Goal: Task Accomplishment & Management: Complete application form

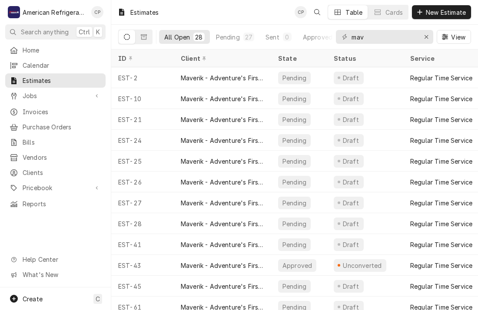
click at [247, 11] on div "Estimates CP Table Cards New Estimate" at bounding box center [294, 12] width 367 height 24
click at [249, 11] on div "Estimates CP Table Cards New Estimate" at bounding box center [294, 12] width 367 height 24
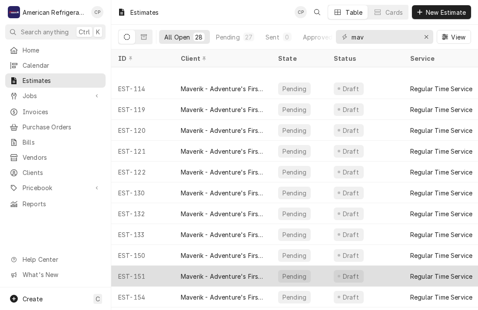
scroll to position [340, 0]
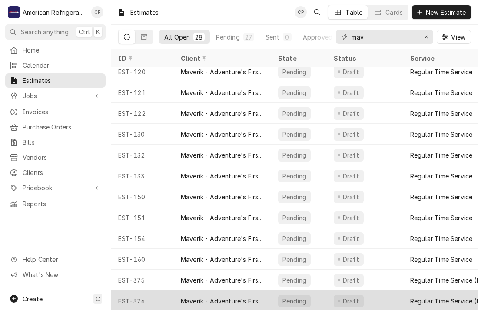
click at [155, 298] on div "EST-376" at bounding box center [142, 301] width 63 height 21
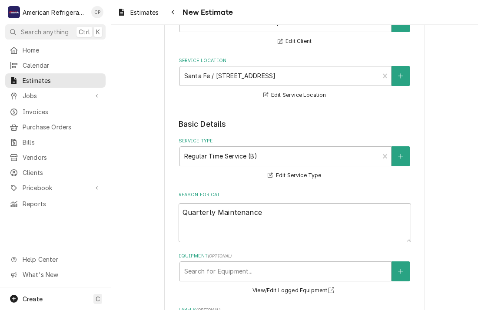
scroll to position [89, 0]
click at [287, 219] on textarea "Quarterly Maintenance" at bounding box center [295, 222] width 232 height 39
click at [281, 215] on textarea "Quarterly Maintenance" at bounding box center [295, 222] width 232 height 39
type textarea "x"
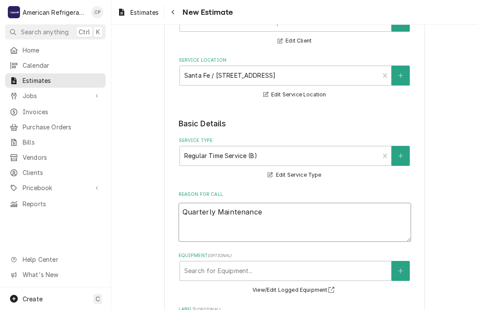
type textarea "Quarterly Maintenance"
type textarea "x"
type textarea "Quarterly Maintenance"
type textarea "x"
type textarea "Quarterly Maintenance"
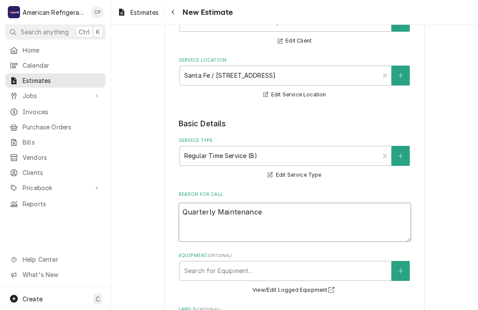
type textarea "x"
type textarea "Quarterly Maintenance"
type textarea "x"
type textarea "Quarterly Maintenance"
type textarea "x"
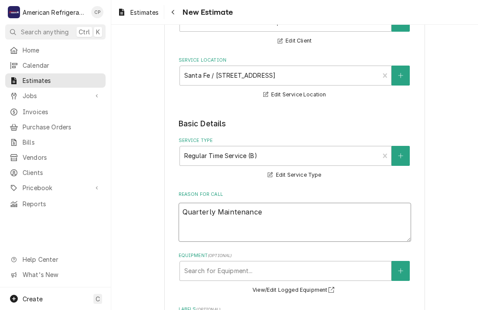
type textarea "Quarterly Maintenance"
type textarea "x"
type textarea "Quarterly Maintenance"
type textarea "x"
type textarea "Quarterly Maintenance"
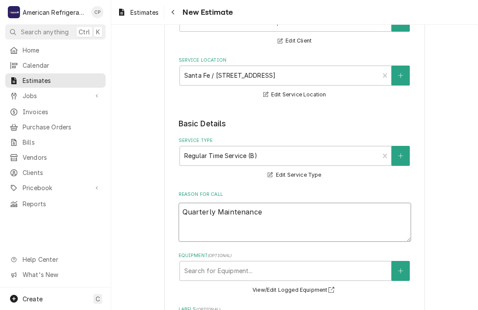
type textarea "x"
type textarea "Quarterly Maintenance"
type textarea "x"
type textarea "Quarterly Maintenance"
type textarea "x"
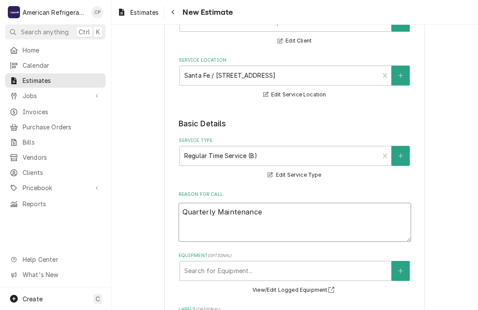
type textarea "Quarterly Maintenance"
type textarea "x"
type textarea "Quarterly Maintenance"
type textarea "x"
type textarea "Quarterly Maintenance"
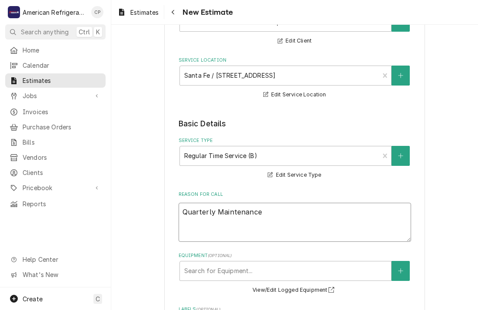
type textarea "x"
type textarea "Quarterly Maintenance"
type textarea "x"
type textarea "Quarterly Maintenance"
type textarea "x"
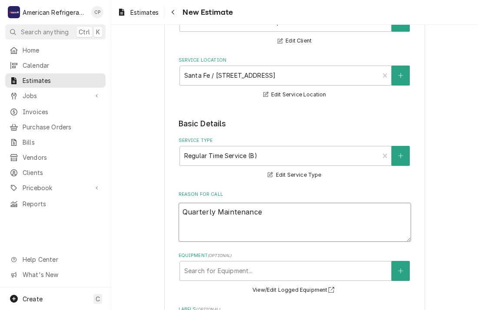
type textarea "Quarterly Maintenance"
type textarea "x"
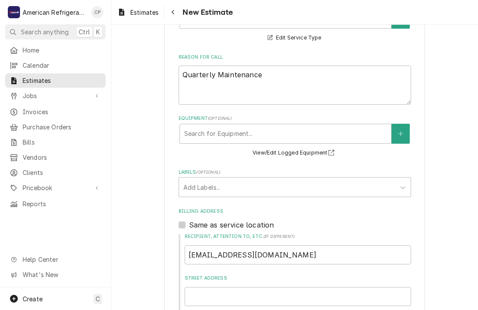
scroll to position [228, 0]
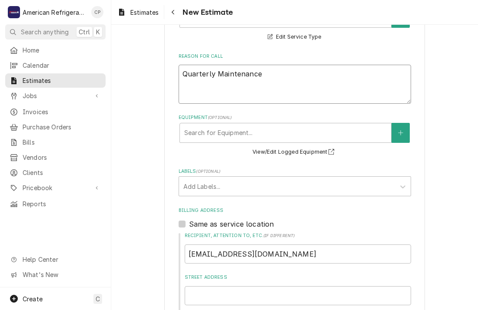
click at [279, 85] on textarea "Quarterly Maintenance" at bounding box center [295, 84] width 232 height 39
type textarea "Quarterly Maintenance"
type textarea "x"
type textarea "Quarterly Maintenance fo"
type textarea "x"
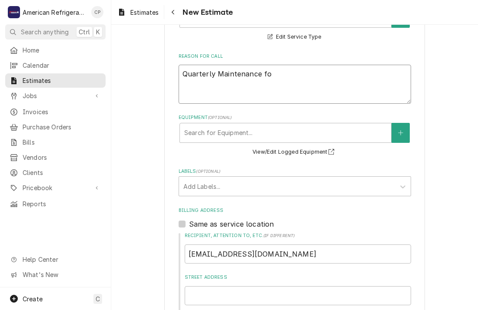
type textarea "Quarterly Maintenance for"
type textarea "x"
type textarea "Quarterly Maintenance for"
type textarea "x"
type textarea "Quarterly Maintenance for t"
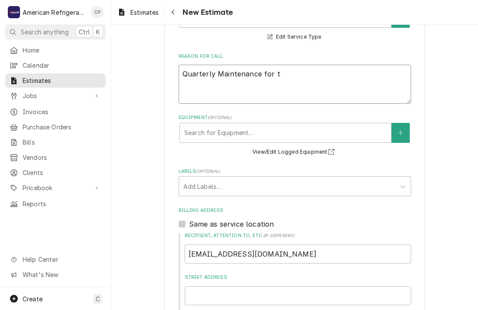
type textarea "x"
type textarea "Quarterly Maintenance for th"
type textarea "x"
type textarea "Quarterly Maintenance for thi"
type textarea "x"
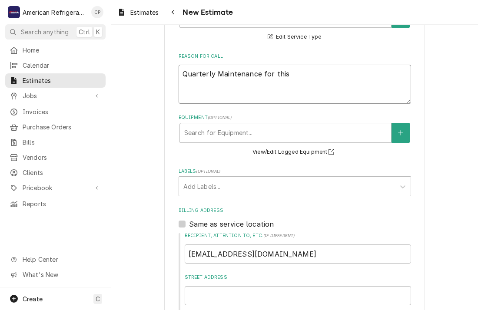
type textarea "Quarterly Maintenance for this"
type textarea "x"
type textarea "Quarterly Maintenance for this l"
type textarea "x"
type textarea "Quarterly Maintenance for this l"
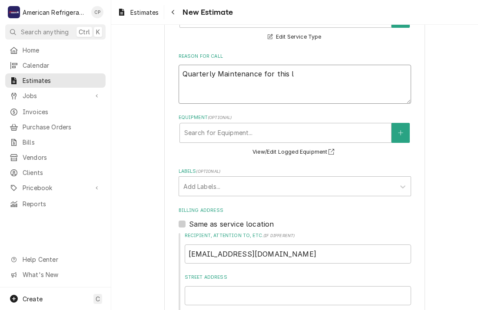
type textarea "x"
type textarea "Quarterly Maintenance for this lo"
type textarea "x"
type textarea "Quarterly Maintenance for this loc"
type textarea "x"
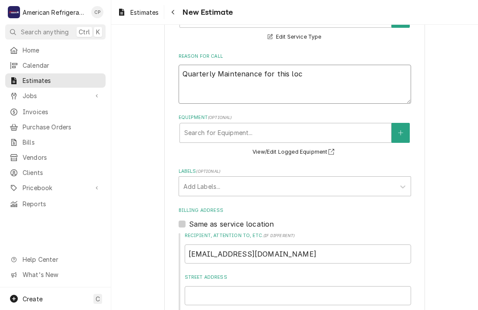
type textarea "Quarterly Maintenance for this loca"
type textarea "x"
type textarea "Quarterly Maintenance for this locati"
type textarea "x"
type textarea "Quarterly Maintenance for this locatio"
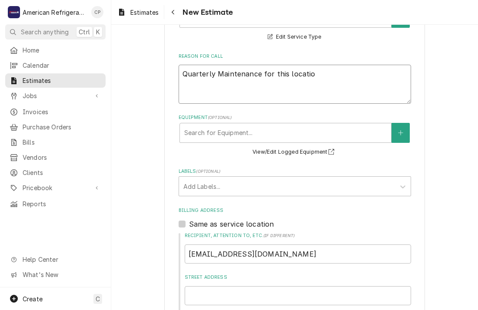
type textarea "x"
type textarea "Quarterly Maintenance for this location"
type textarea "x"
type textarea "Quarterly Maintenance for this location"
type textarea "x"
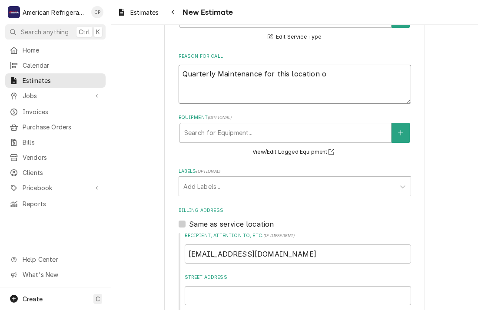
type textarea "Quarterly Maintenance for this location on"
type textarea "x"
type textarea "Quarterly Maintenance for this location onl"
type textarea "x"
type textarea "Quarterly Maintenance for this location only"
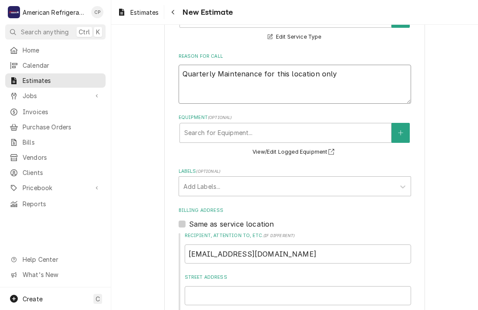
type textarea "x"
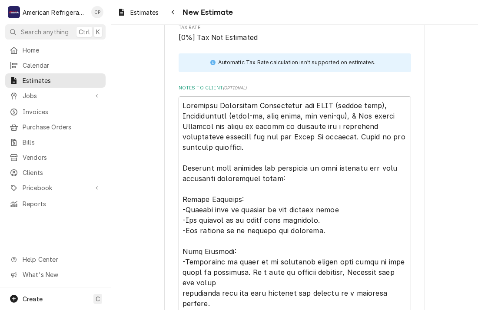
scroll to position [963, 0]
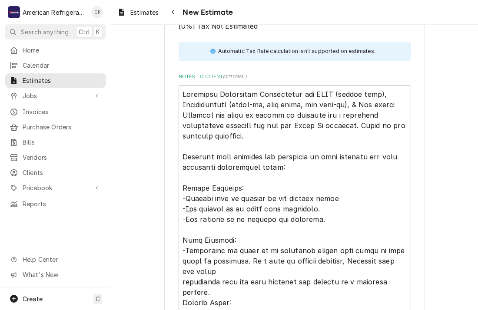
type textarea "Quarterly Maintenance for this location only"
type textarea "Quarterly Preventive Maintenance for HVAC (medium temp), Refrigeration (reach-i…"
type textarea "x"
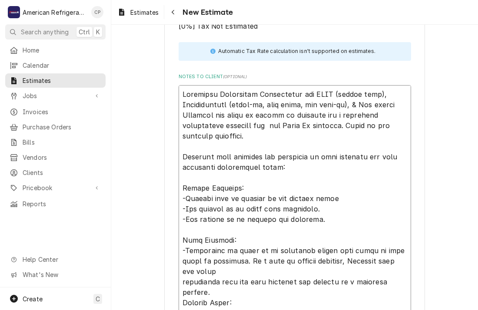
type textarea "Quarterly Preventive Maintenance for HVAC (medium temp), Refrigeration (reach-i…"
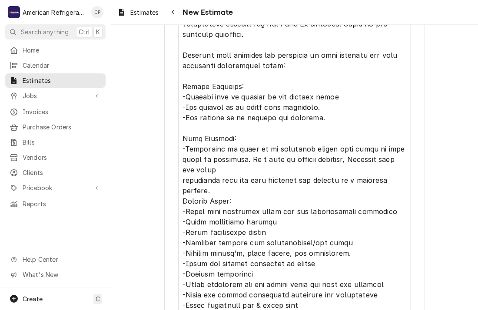
scroll to position [1065, 0]
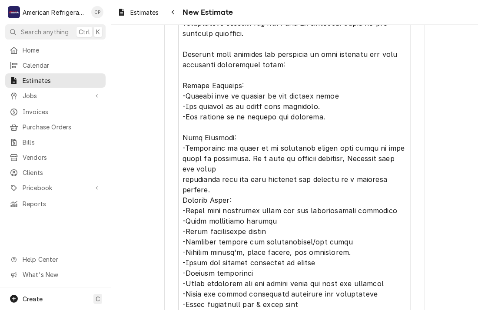
type textarea "x"
type textarea "Quarterly Preventive Maintenance for HVAC (medium temp), Refrigeration (reach-i…"
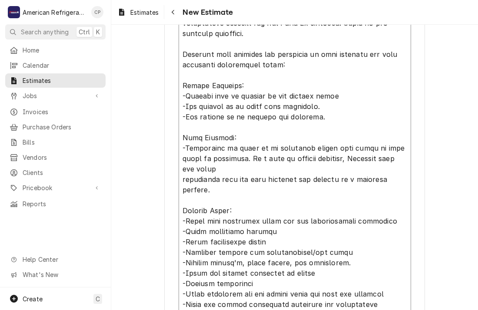
type textarea "x"
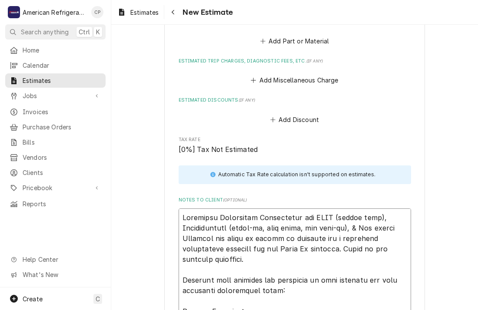
scroll to position [720, 0]
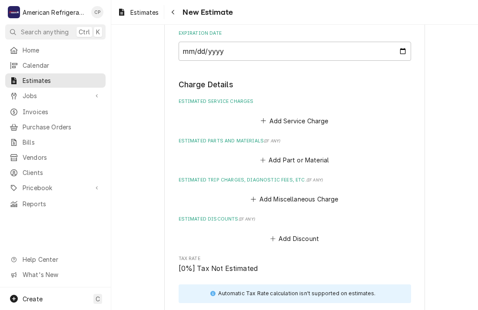
type textarea "Quarterly Preventive Maintenance for HVAC (medium temp), Refrigeration (reach-i…"
click at [152, 174] on div "Please provide the following information to create your estimate: Client Detail…" at bounding box center [294, 300] width 367 height 1972
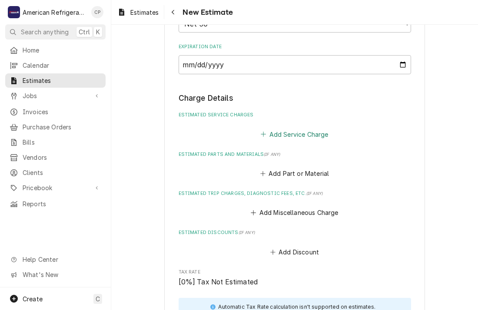
click at [291, 131] on button "Add Service Charge" at bounding box center [294, 134] width 70 height 12
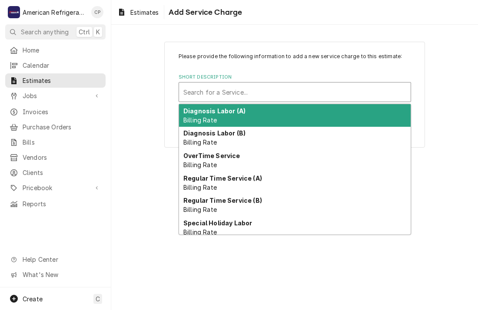
click at [252, 100] on div "Search for a Service..." at bounding box center [295, 92] width 232 height 19
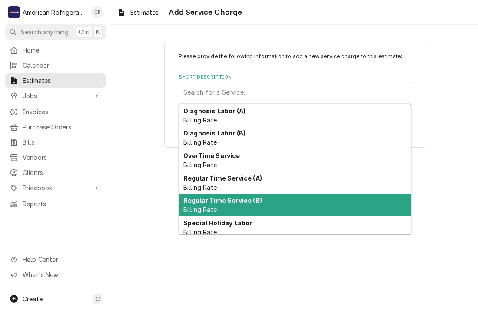
click at [254, 202] on strong "Regular Time Service (B)" at bounding box center [222, 200] width 79 height 7
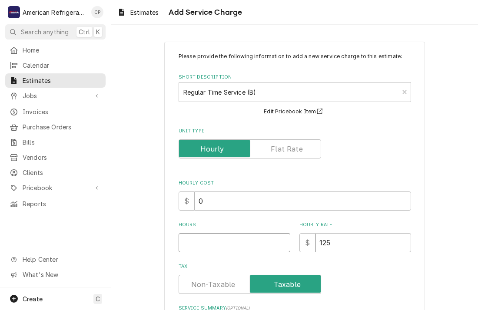
click at [226, 239] on input "Hours" at bounding box center [235, 242] width 112 height 19
type textarea "x"
type input "1"
type textarea "x"
type input "0"
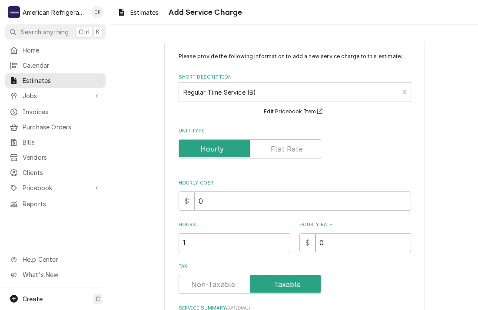
scroll to position [98, 0]
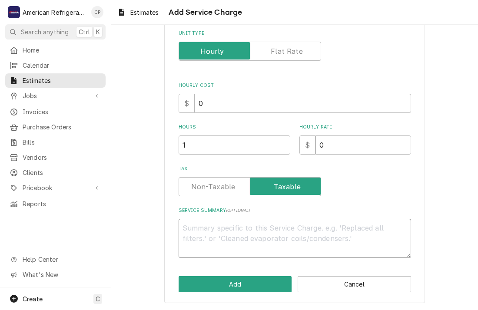
type textarea "x"
type textarea "I"
type textarea "x"
type textarea "In"
type textarea "x"
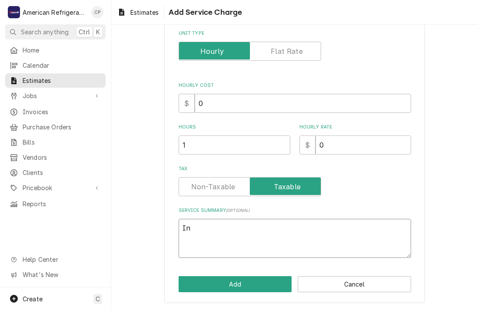
type textarea "Inc"
type textarea "x"
type textarea "Incl"
type textarea "x"
type textarea "Inclu"
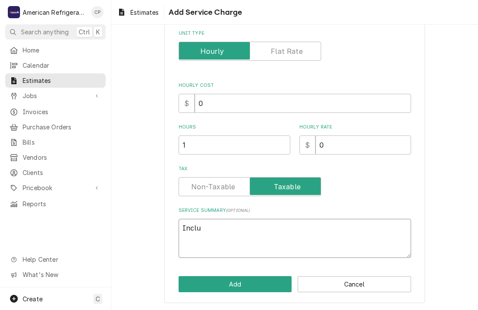
type textarea "x"
type textarea "Includ"
type textarea "x"
type textarea "Included"
type textarea "x"
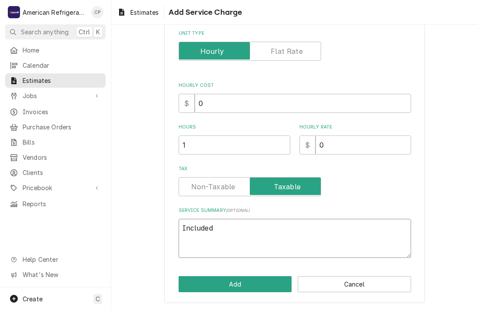
type textarea "Included"
type textarea "x"
type textarea "Included i"
type textarea "x"
type textarea "Included in"
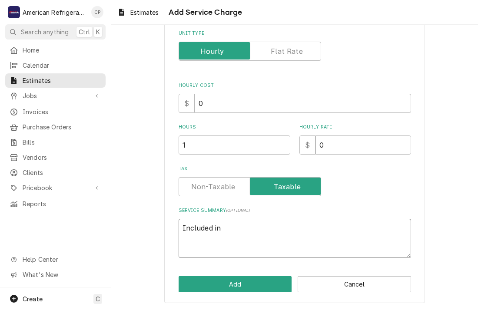
type textarea "x"
type textarea "Included in"
type textarea "x"
type textarea "Included in b"
type textarea "x"
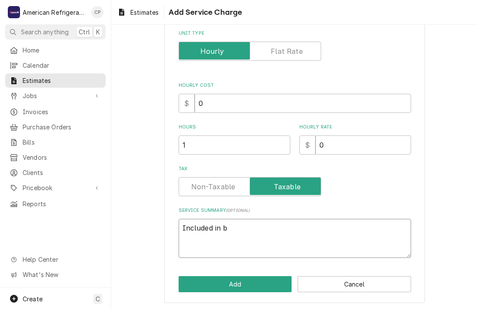
type textarea "Included in bi"
type textarea "x"
type textarea "Included in bid"
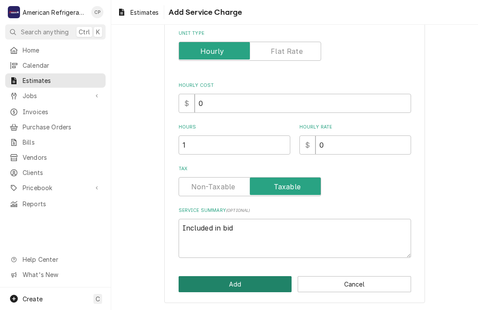
click button "Add" at bounding box center [235, 284] width 113 height 16
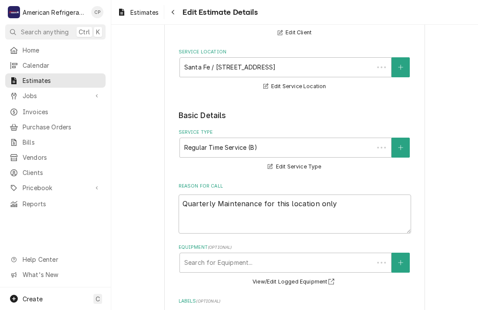
scroll to position [696, 0]
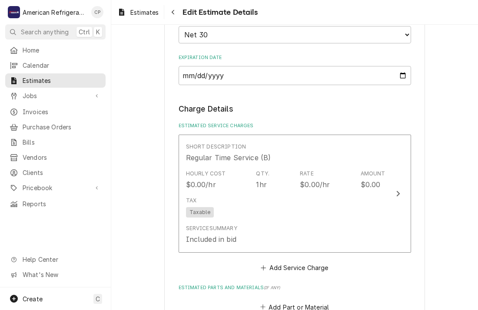
type textarea "x"
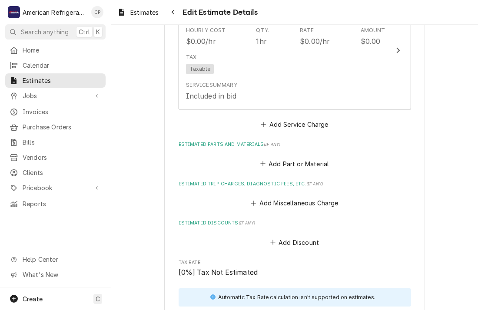
scroll to position [848, 0]
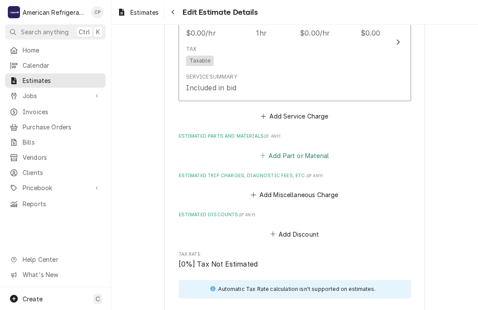
click at [280, 152] on button "Add Part or Material" at bounding box center [294, 155] width 72 height 12
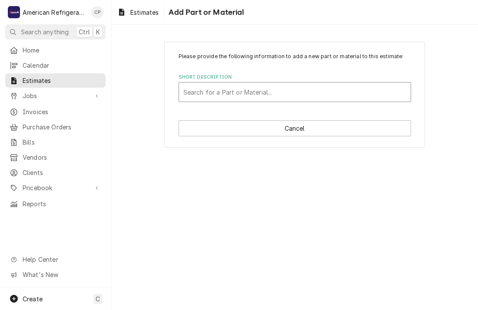
click at [246, 90] on div "Short Description" at bounding box center [294, 92] width 223 height 16
type input "Nitrogen"
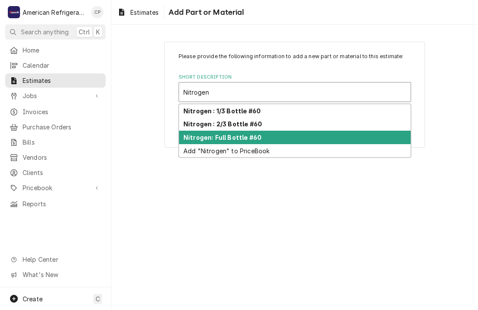
click at [249, 142] on div "Nitrogen: Full Bottle #60" at bounding box center [295, 137] width 232 height 13
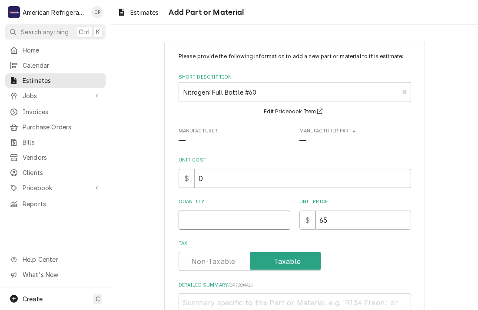
click at [235, 220] on input "Quantity" at bounding box center [235, 220] width 112 height 19
type textarea "x"
type input "2"
type textarea "x"
type input "0"
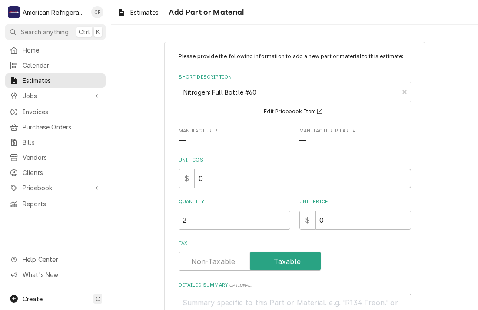
type textarea "x"
type textarea "I"
type textarea "x"
type textarea "In"
type textarea "x"
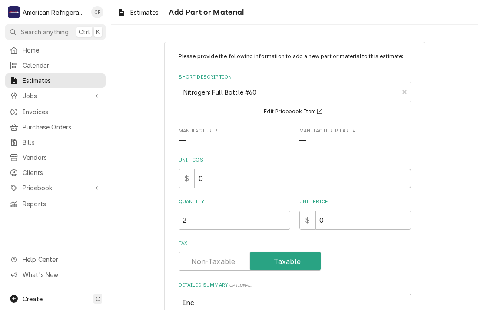
type textarea "Incl"
type textarea "x"
type textarea "Inclu"
type textarea "x"
type textarea "Includ"
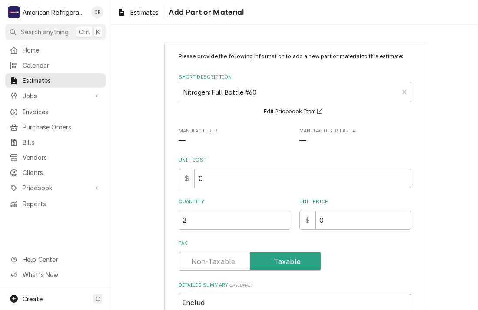
type textarea "x"
type textarea "Include"
type textarea "x"
type textarea "Included"
type textarea "x"
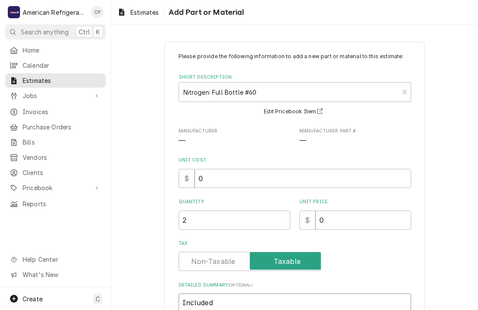
type textarea "Included i"
type textarea "x"
type textarea "Included in"
type textarea "x"
type textarea "Included in"
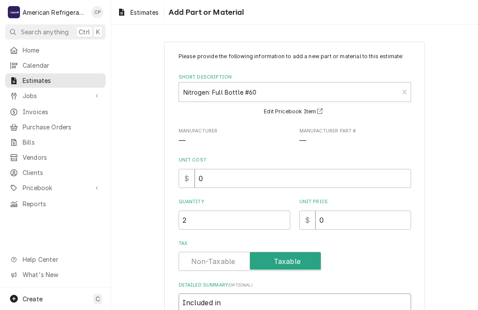
type textarea "x"
type textarea "Included in b"
type textarea "x"
type textarea "Included in bi"
type textarea "x"
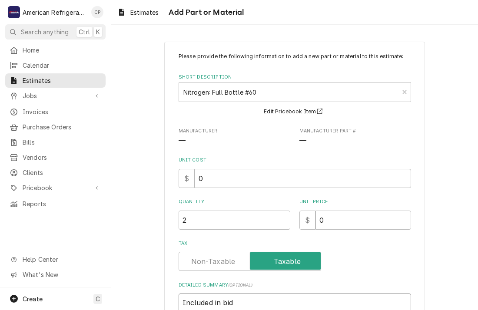
type textarea "Included in bid"
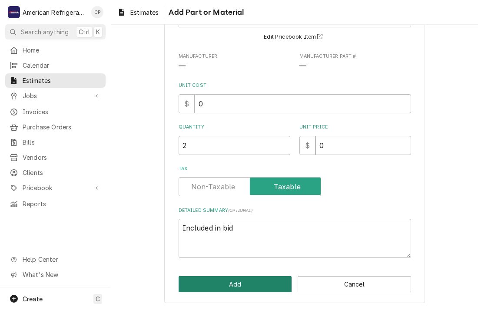
click button "Add" at bounding box center [235, 284] width 113 height 16
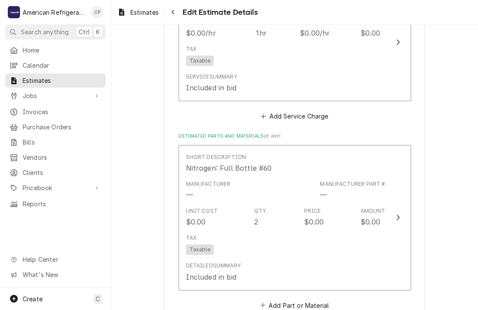
scroll to position [837, 0]
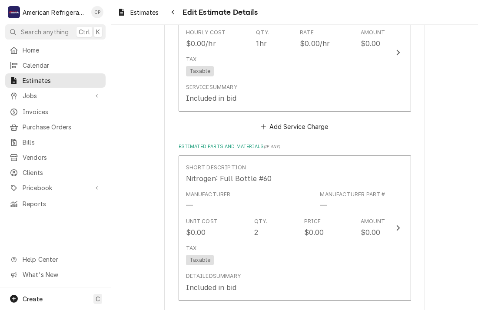
type textarea "x"
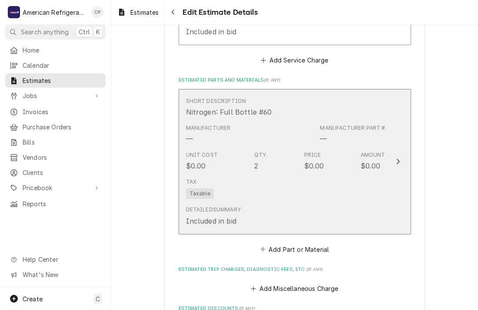
scroll to position [905, 0]
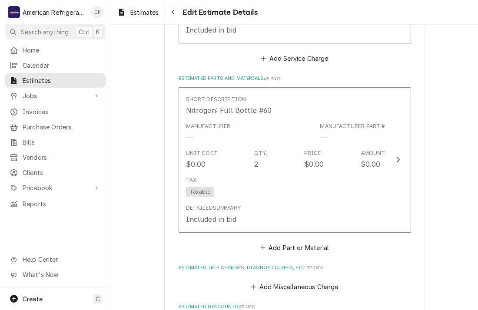
click at [157, 194] on div "Please provide the following information to create your estimate: Client Detail…" at bounding box center [294, 251] width 367 height 2245
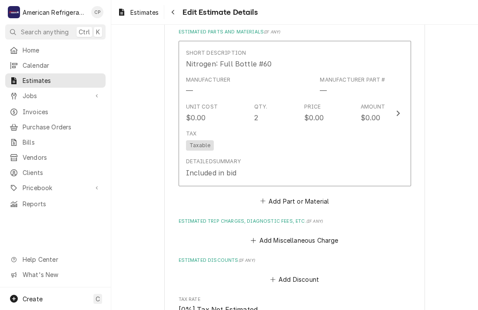
scroll to position [953, 0]
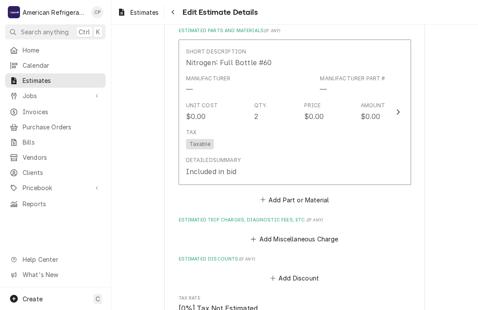
click at [136, 151] on div "Please provide the following information to create your estimate: Client Detail…" at bounding box center [294, 203] width 367 height 2245
click at [278, 196] on button "Add Part or Material" at bounding box center [294, 200] width 72 height 12
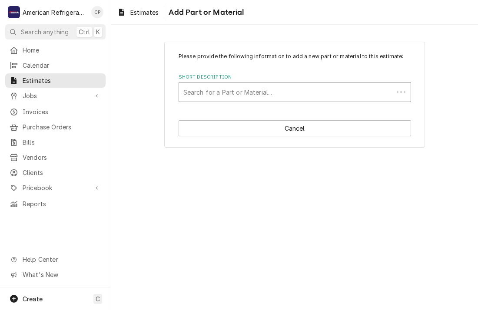
click at [228, 96] on div "Short Description" at bounding box center [285, 92] width 205 height 16
type input "Condenser"
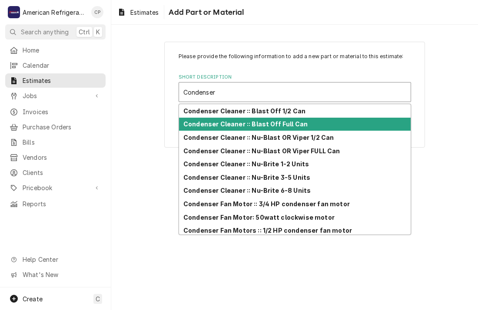
click at [233, 124] on strong "Condenser Cleaner :: Blast Off Full Can" at bounding box center [245, 123] width 124 height 7
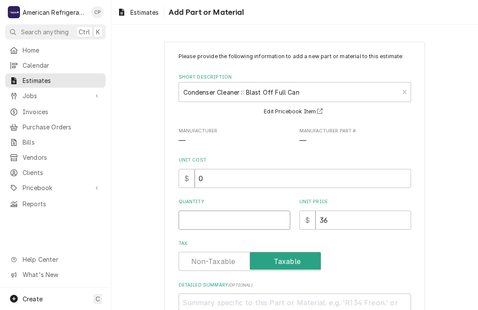
click at [218, 222] on input "Quantity" at bounding box center [235, 220] width 112 height 19
type textarea "x"
type input "2"
type textarea "x"
type input "0"
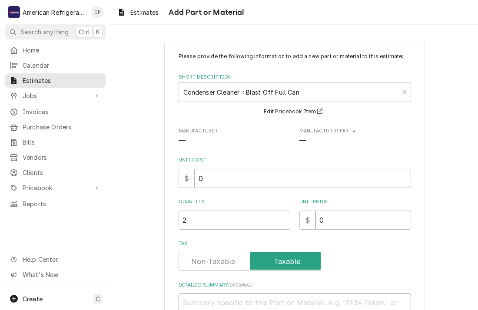
type textarea "x"
type textarea "I"
type textarea "x"
type textarea "Inc"
type textarea "x"
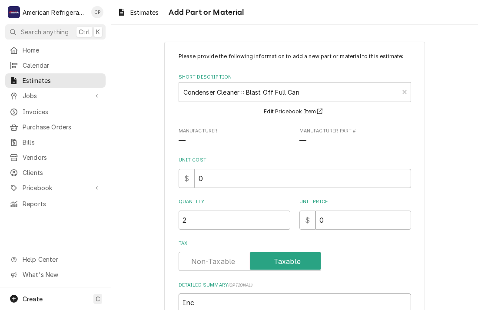
type textarea "Incl"
type textarea "x"
type textarea "Inclu"
type textarea "x"
type textarea "Include"
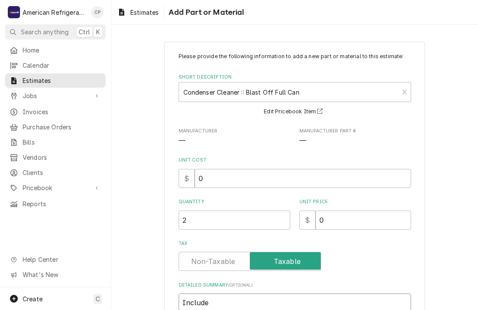
type textarea "x"
type textarea "Included"
type textarea "x"
type textarea "Included"
type textarea "x"
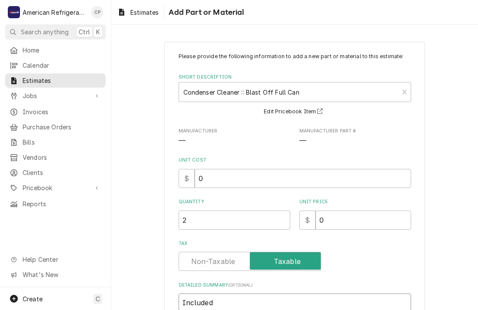
type textarea "Included i"
type textarea "x"
type textarea "Included in"
type textarea "x"
type textarea "Included in"
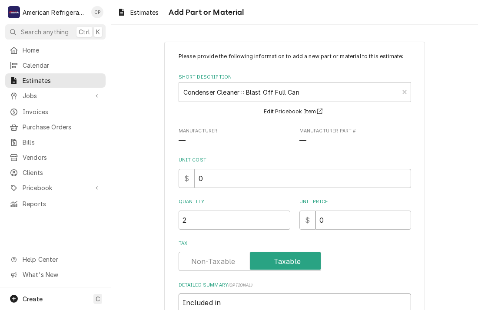
type textarea "x"
type textarea "Included in b"
type textarea "x"
type textarea "Included in bi"
type textarea "x"
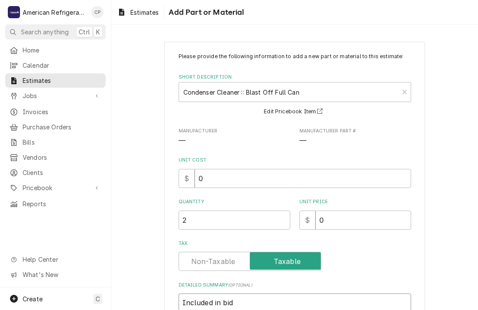
type textarea "Included in bid"
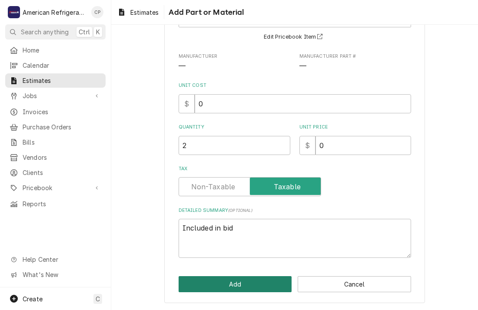
click button "Add" at bounding box center [235, 284] width 113 height 16
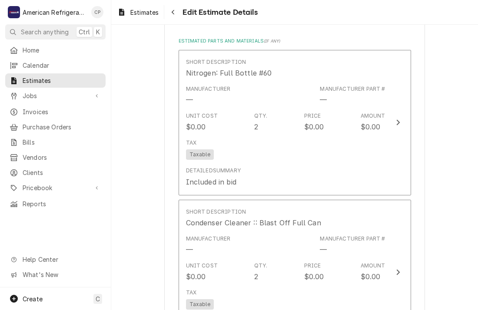
type textarea "x"
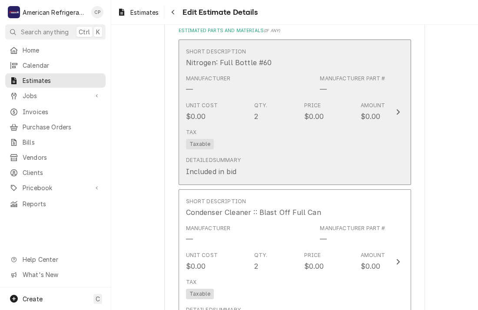
scroll to position [942, 0]
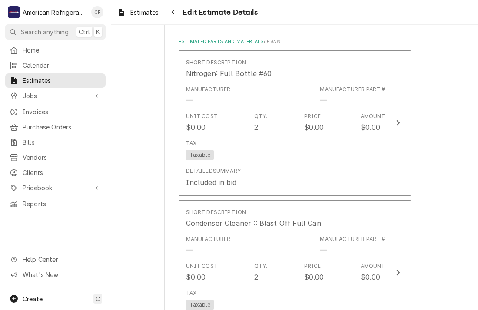
click at [149, 172] on div "Please provide the following information to create your estimate: Client Detail…" at bounding box center [294, 289] width 367 height 2395
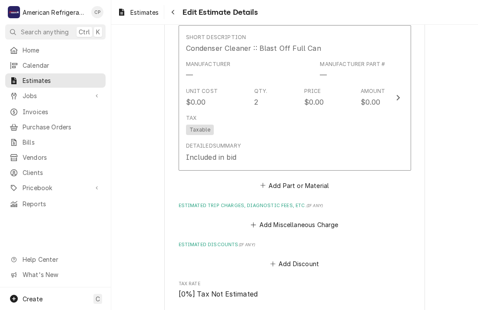
scroll to position [1125, 0]
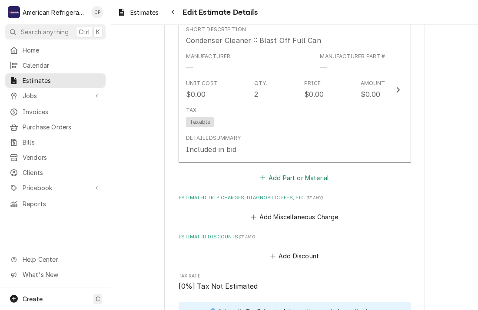
click at [278, 175] on button "Add Part or Material" at bounding box center [294, 178] width 72 height 12
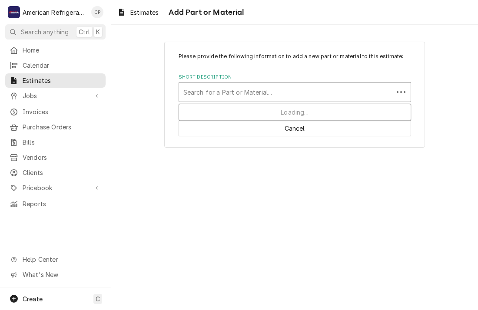
click at [234, 94] on div "Short Description" at bounding box center [285, 92] width 205 height 16
type input "Nu Bri"
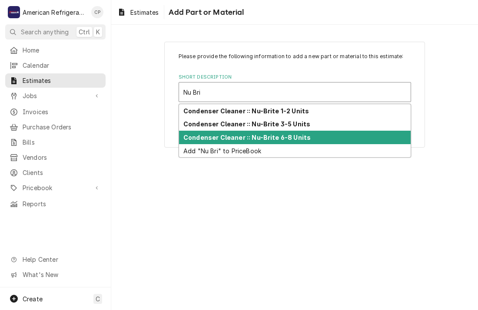
click at [236, 135] on strong "Condenser Cleaner :: Nu-Brite 6-8 Units" at bounding box center [246, 137] width 127 height 7
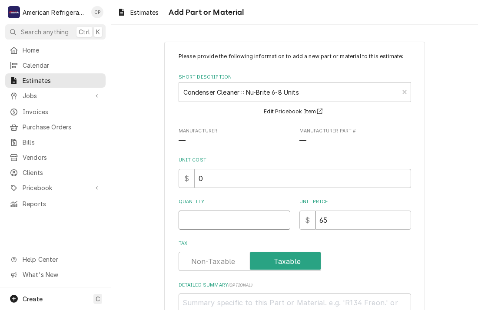
click at [214, 215] on input "Quantity" at bounding box center [235, 220] width 112 height 19
type textarea "x"
type input "1"
type textarea "x"
type input "0"
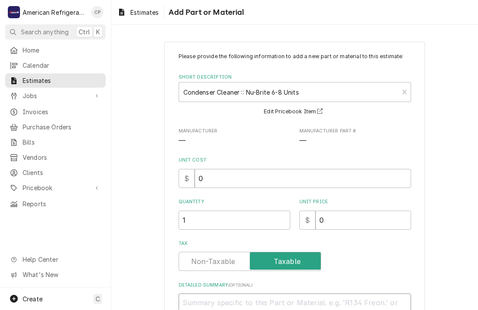
type textarea "x"
type textarea "I"
type textarea "x"
type textarea "In"
type textarea "x"
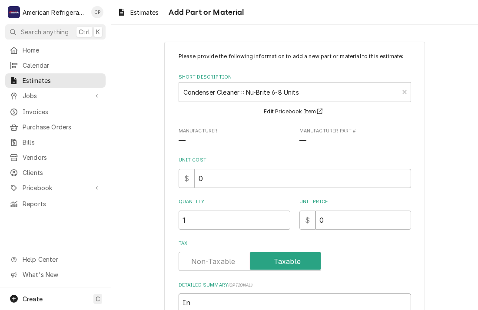
type textarea "Inc"
type textarea "x"
type textarea "Incl"
type textarea "x"
type textarea "Includ"
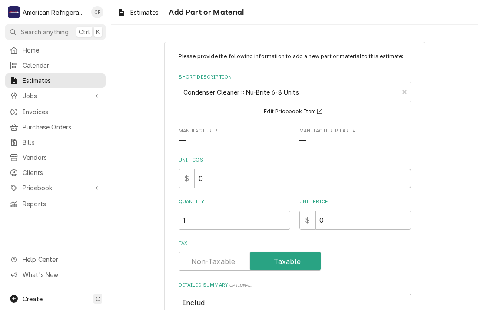
type textarea "x"
type textarea "Include"
type textarea "x"
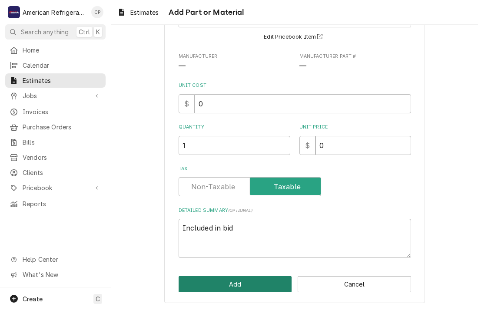
click button "Add" at bounding box center [235, 284] width 113 height 16
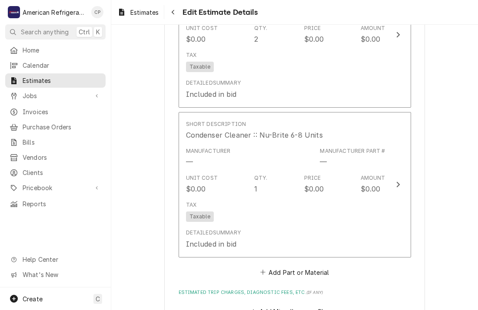
scroll to position [1248, 0]
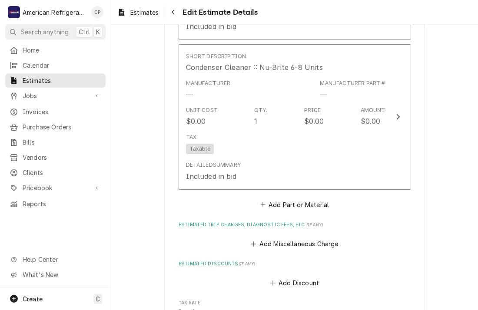
click at [157, 182] on div "Please provide the following information to create your estimate: Client Detail…" at bounding box center [294, 58] width 367 height 2545
click at [286, 202] on button "Add Part or Material" at bounding box center [294, 205] width 72 height 12
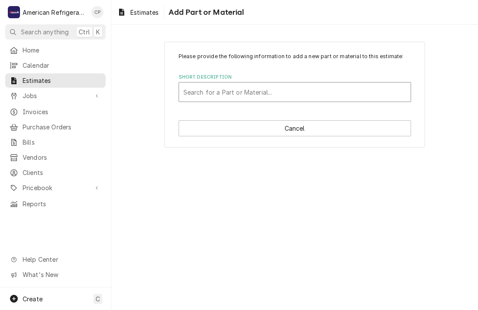
click at [247, 86] on div "Short Description" at bounding box center [294, 92] width 223 height 16
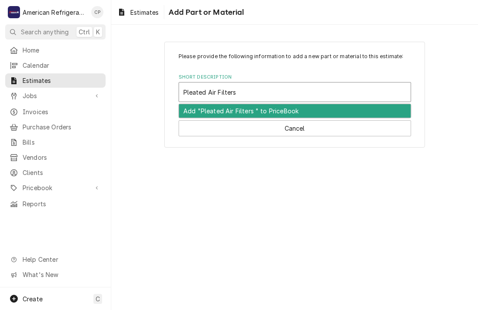
click at [226, 110] on div "Add "Pleated Air Filters " to PriceBook" at bounding box center [295, 110] width 232 height 13
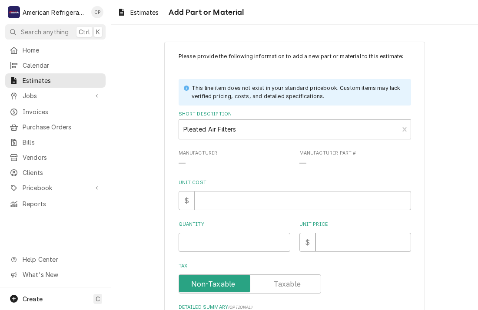
click at [228, 213] on div "Please provide the following information to add a new part or material to this …" at bounding box center [295, 204] width 232 height 303
click at [229, 207] on input "Unit Cost" at bounding box center [303, 200] width 216 height 19
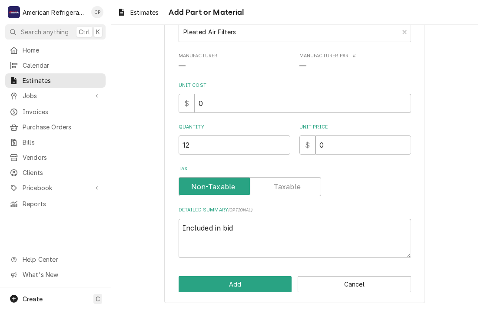
click at [298, 190] on label "Tax" at bounding box center [250, 186] width 142 height 19
click at [298, 190] on input "Tax" at bounding box center [249, 186] width 135 height 19
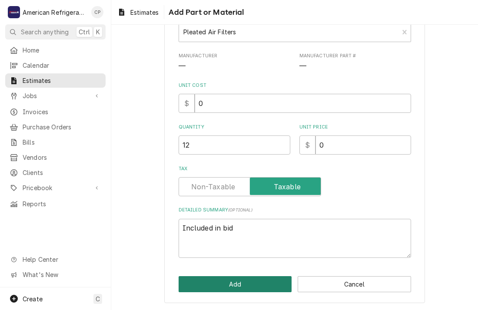
click at [240, 284] on button "Add" at bounding box center [235, 284] width 113 height 16
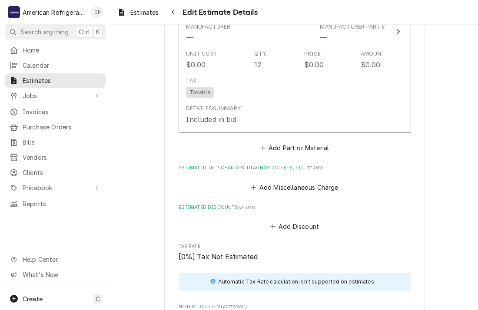
scroll to position [1524, 0]
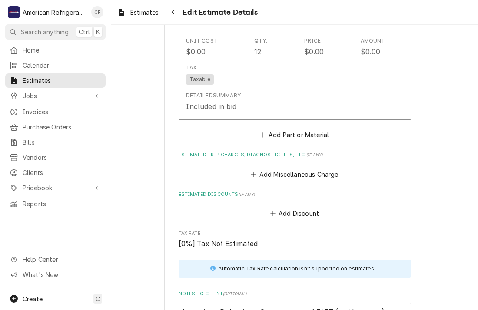
click at [288, 140] on fieldset "Charge Details Estimated Service Charges Short Description Regular Time Service…" at bounding box center [295, 151] width 232 height 1752
click at [287, 133] on button "Add Part or Material" at bounding box center [294, 135] width 72 height 12
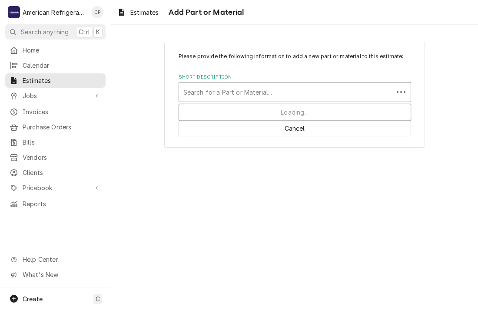
click at [247, 87] on div "Short Description" at bounding box center [285, 92] width 205 height 16
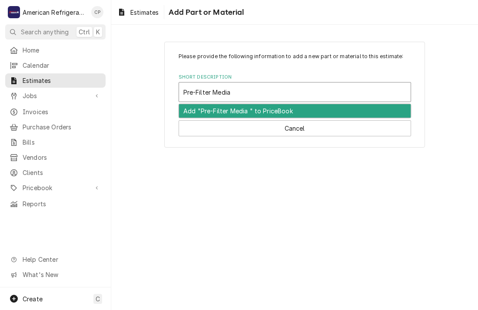
click at [250, 107] on div "Add "Pre-Filter Media " to PriceBook" at bounding box center [295, 110] width 232 height 13
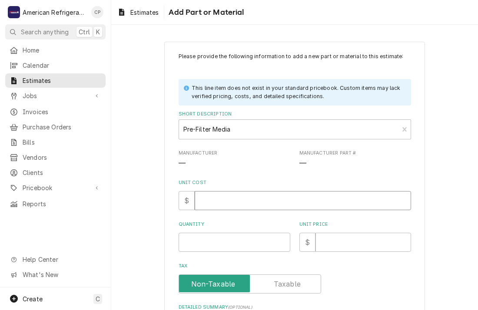
click at [240, 200] on input "Unit Cost" at bounding box center [303, 200] width 216 height 19
click at [250, 215] on div "Please provide the following information to add a new part or material to this …" at bounding box center [295, 204] width 232 height 303
click at [327, 241] on input "Unit Price" at bounding box center [363, 242] width 96 height 19
click at [182, 275] on input "Tax" at bounding box center [249, 284] width 135 height 19
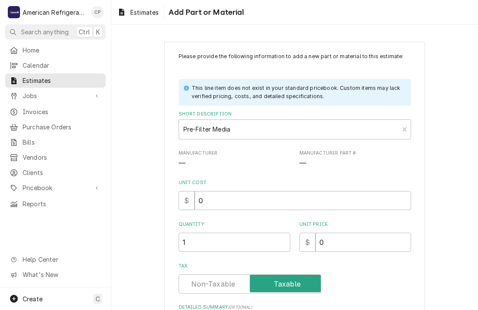
scroll to position [97, 0]
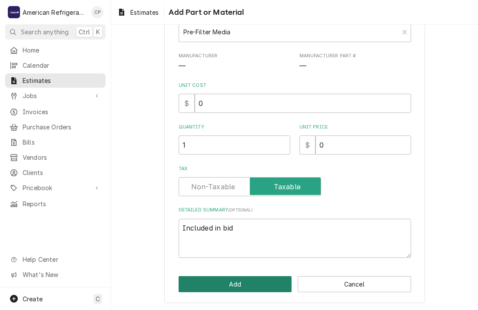
click button "Add" at bounding box center [235, 284] width 113 height 16
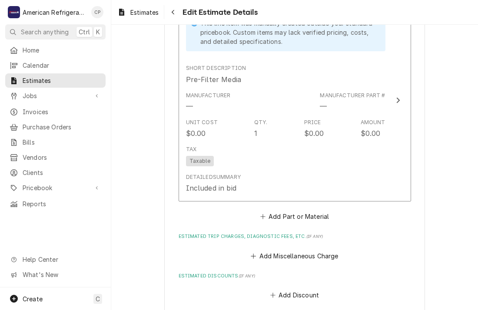
scroll to position [1652, 0]
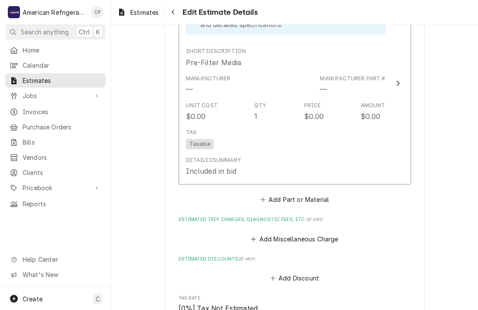
scroll to position [1667, 0]
click at [275, 234] on button "Add Miscellaneous Charge" at bounding box center [294, 238] width 90 height 12
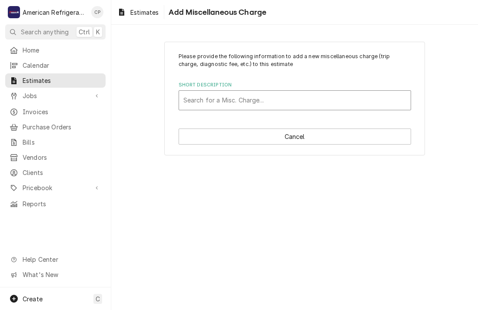
click at [243, 103] on div "Short Description" at bounding box center [294, 101] width 223 height 16
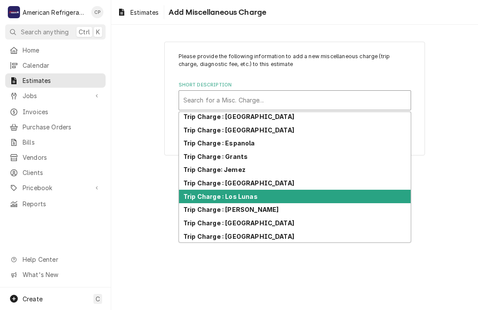
scroll to position [43, 0]
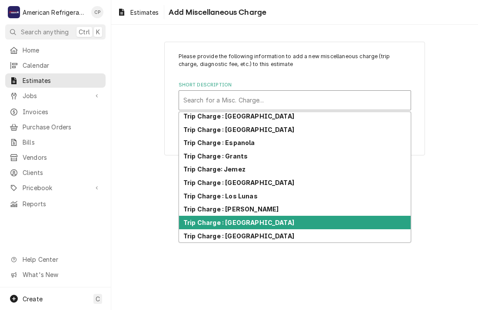
click at [271, 224] on div "Trip Charge : [GEOGRAPHIC_DATA]" at bounding box center [295, 222] width 232 height 13
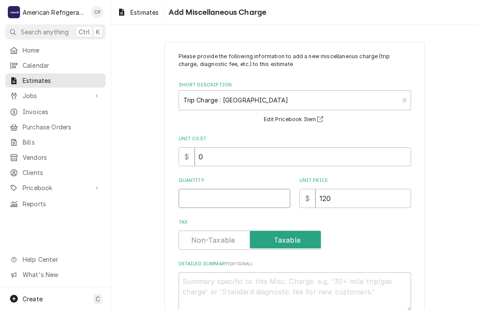
click at [214, 206] on input "Quantity" at bounding box center [235, 198] width 112 height 19
click at [214, 204] on input "Quantity" at bounding box center [235, 198] width 112 height 19
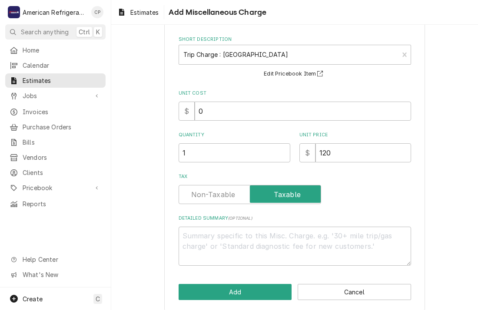
scroll to position [54, 0]
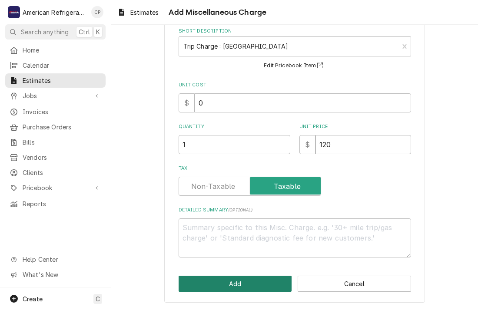
click at [224, 280] on button "Add" at bounding box center [235, 284] width 113 height 16
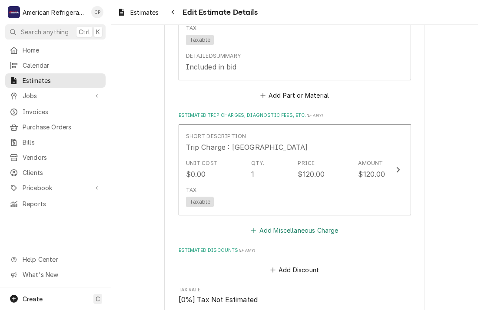
scroll to position [1776, 0]
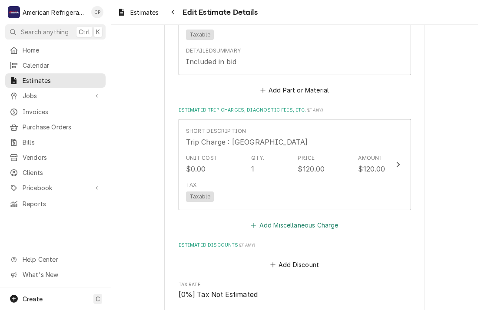
click at [311, 220] on button "Add Miscellaneous Charge" at bounding box center [294, 225] width 90 height 12
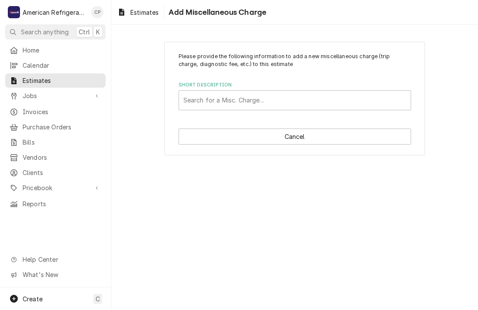
click at [249, 202] on div "Please provide the following information to add a new miscellaneous charge (tri…" at bounding box center [294, 167] width 367 height 285
click at [238, 97] on div "Short Description" at bounding box center [294, 101] width 223 height 16
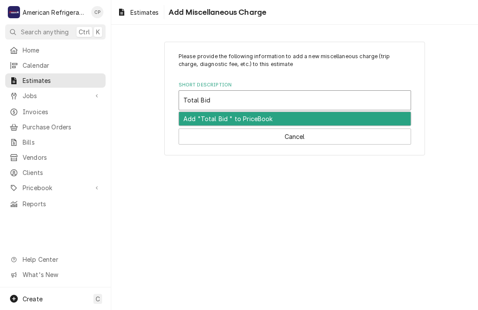
click at [242, 118] on div "Add "Total Bid " to PriceBook" at bounding box center [295, 118] width 232 height 13
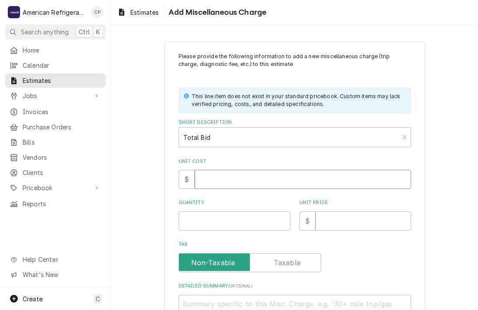
click at [237, 179] on input "Unit Cost" at bounding box center [303, 179] width 216 height 19
click at [182, 253] on input "Tax" at bounding box center [249, 262] width 135 height 19
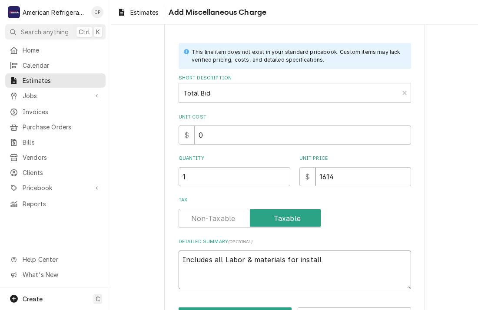
scroll to position [76, 0]
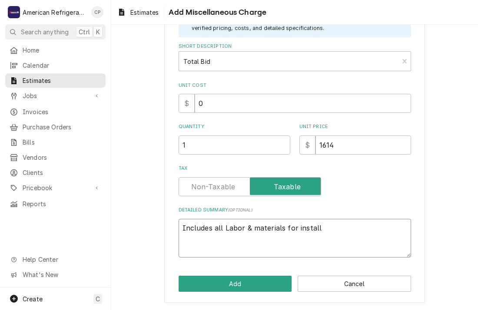
click at [324, 227] on textarea "Includes all Labor & materials for install" at bounding box center [295, 238] width 232 height 39
click at [297, 228] on textarea "Includes all Labor & materials for" at bounding box center [295, 238] width 232 height 39
paste textarea "ncludes all Labor & Materials for each quarterly maintenance visit at each loca…"
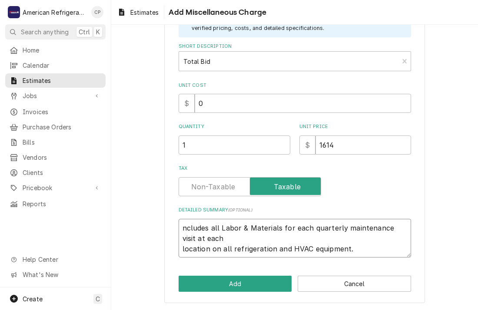
click at [183, 226] on textarea "ncludes all Labor & Materials for each quarterly maintenance visit at each loca…" at bounding box center [295, 238] width 232 height 39
click at [179, 246] on textarea "Includes all Labor & Materials for each quarterly maintenance visit at each loc…" at bounding box center [295, 238] width 232 height 39
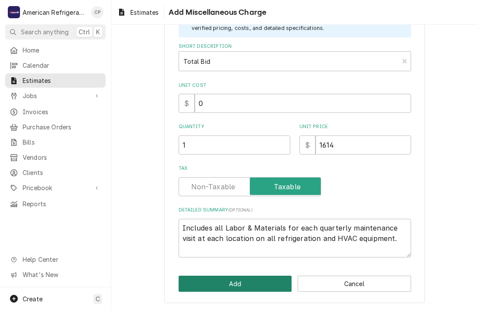
click at [262, 278] on button "Add" at bounding box center [235, 284] width 113 height 16
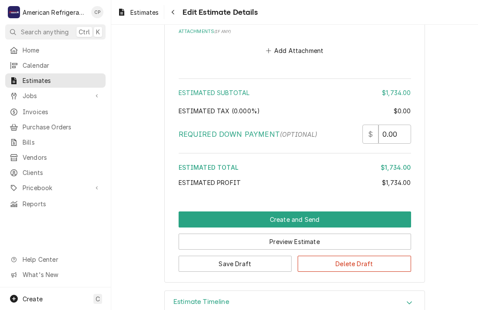
scroll to position [3015, 0]
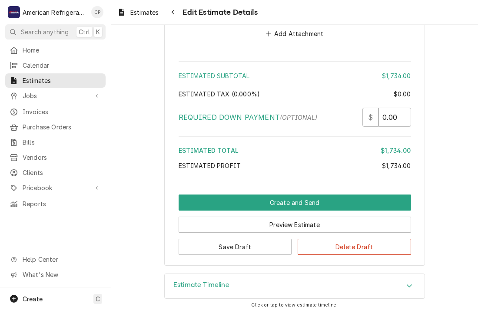
click at [304, 155] on div "Estimated Subtotal $1,734.00 Estimated Tax ( 0.000% ) $0.00 Required Down Payme…" at bounding box center [295, 117] width 232 height 118
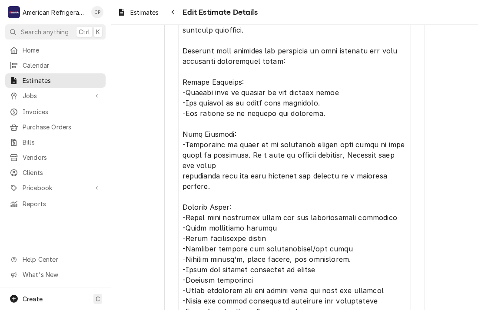
scroll to position [2136, 0]
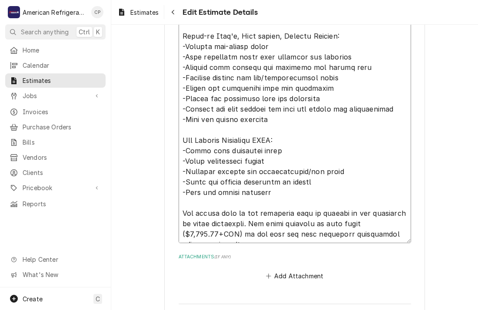
scroll to position [2778, 0]
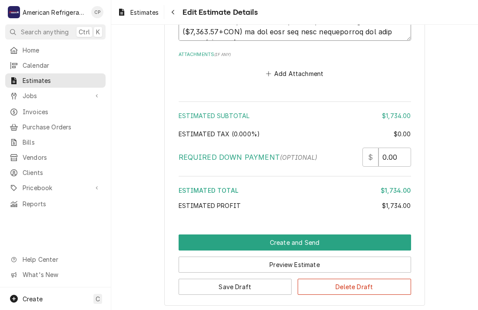
scroll to position [3025, 0]
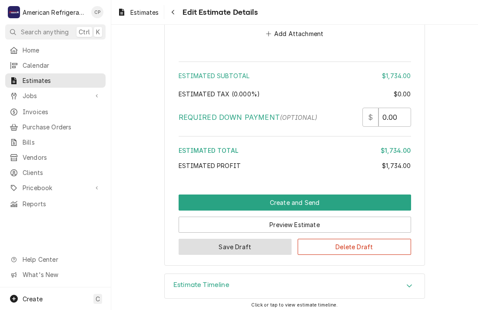
click at [235, 241] on button "Save Draft" at bounding box center [235, 247] width 113 height 16
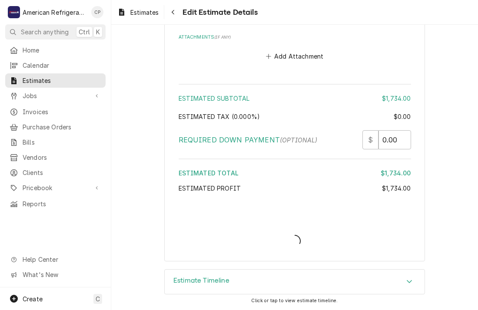
scroll to position [2999, 0]
